Goal: Task Accomplishment & Management: Complete application form

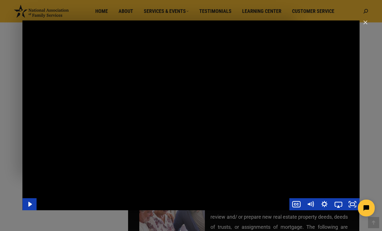
click at [298, 119] on div "Main Video - Full Webinar (Emma) Landon V1.4" at bounding box center [190, 115] width 337 height 190
click at [264, 107] on div "Main Video - Full Webinar (Emma) Landon V1.4" at bounding box center [190, 115] width 337 height 190
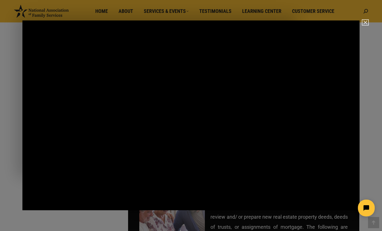
click at [364, 22] on img "Close" at bounding box center [363, 25] width 10 height 10
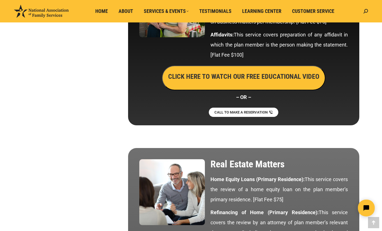
scroll to position [2329, 0]
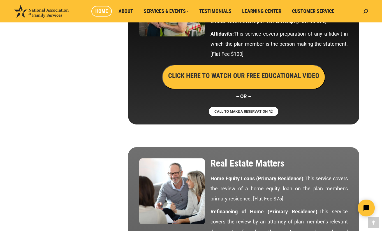
click at [103, 10] on span "Home" at bounding box center [101, 11] width 13 height 6
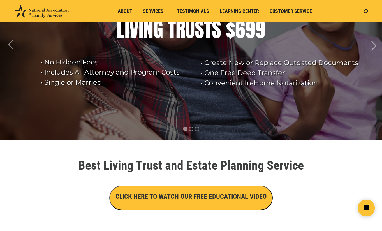
scroll to position [69, 0]
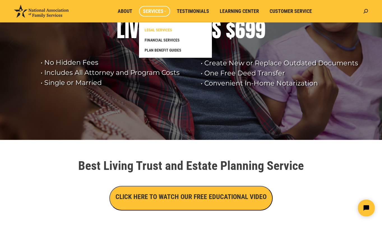
click at [161, 29] on span "LEGAL SERVICES" at bounding box center [158, 29] width 27 height 5
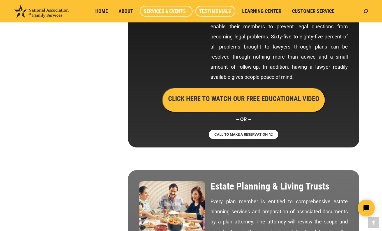
scroll to position [351, 0]
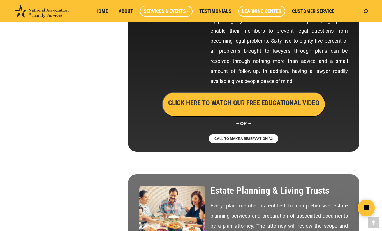
click at [256, 11] on span "Learning Center" at bounding box center [261, 11] width 39 height 6
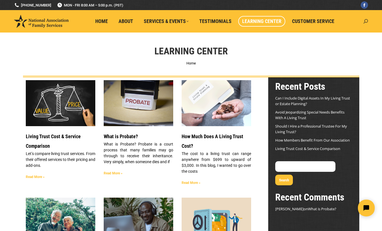
click at [367, 21] on icon at bounding box center [365, 21] width 4 height 4
type input "apply"
click input "Go!" at bounding box center [0, 0] width 0 height 0
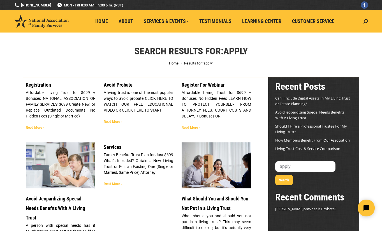
click at [39, 127] on link "Read More »" at bounding box center [35, 127] width 19 height 4
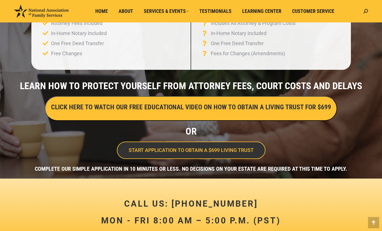
scroll to position [148, 0]
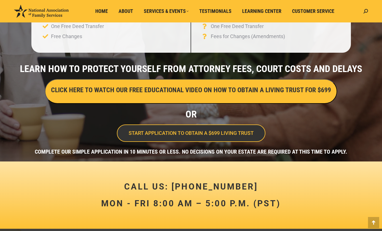
click at [176, 134] on span "START APPLICATION TO OBTAIN A $699 LIVING TRUST" at bounding box center [191, 133] width 125 height 5
